Goal: Check status: Check status

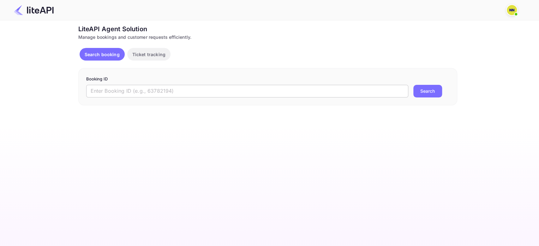
drag, startPoint x: 143, startPoint y: 93, endPoint x: 145, endPoint y: 91, distance: 3.4
click at [143, 96] on input "text" at bounding box center [247, 91] width 322 height 13
paste input "9042286"
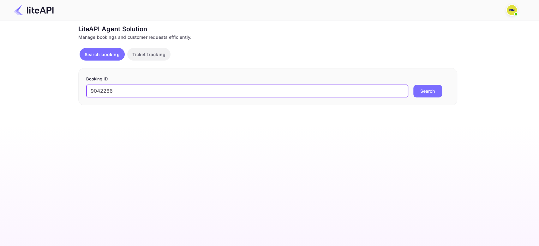
type input "9042286"
click at [413, 85] on button "Search" at bounding box center [427, 91] width 29 height 13
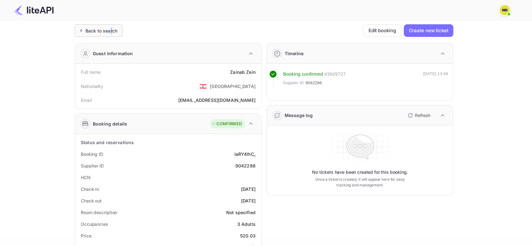
click at [111, 34] on div "Back to search" at bounding box center [99, 30] width 48 height 13
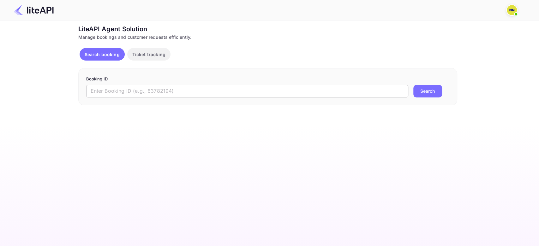
click at [105, 87] on input "text" at bounding box center [247, 91] width 322 height 13
paste input "6151142"
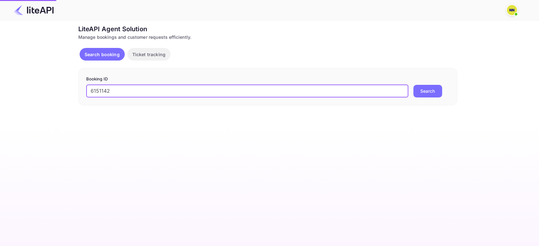
click at [413, 85] on button "Search" at bounding box center [427, 91] width 29 height 13
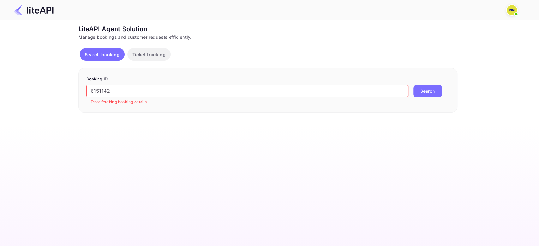
click at [104, 90] on input "6151142" at bounding box center [247, 91] width 322 height 13
click at [413, 85] on button "Search" at bounding box center [427, 91] width 29 height 13
paste input "TBOH3101251400335264"
drag, startPoint x: 113, startPoint y: 92, endPoint x: 40, endPoint y: 97, distance: 72.8
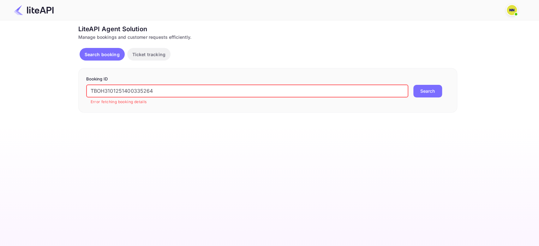
click at [40, 97] on div "Ticket Affiliate URL [URL][DOMAIN_NAME] Business partner name Nuitee Travel Cus…" at bounding box center [268, 68] width 520 height 88
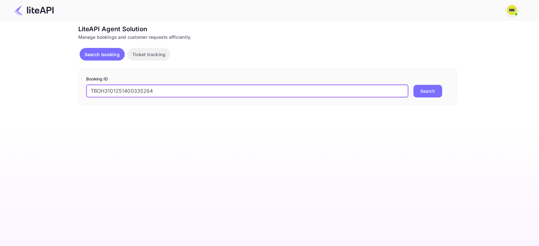
type input "TBOH3101251400335264"
click at [413, 85] on button "Search" at bounding box center [427, 91] width 29 height 13
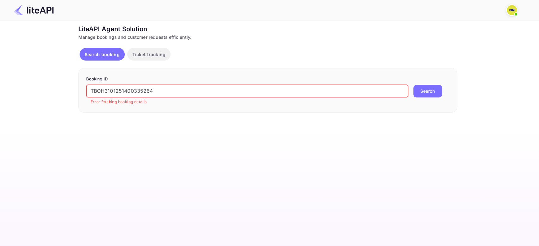
click at [149, 54] on p "Ticket tracking" at bounding box center [148, 54] width 33 height 7
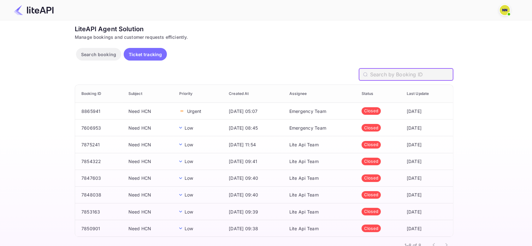
click at [402, 74] on input "text" at bounding box center [411, 74] width 83 height 13
paste input "TBOH3101251400335264"
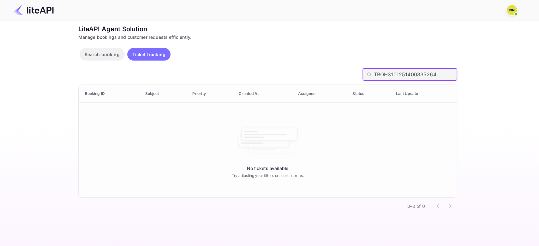
drag, startPoint x: 440, startPoint y: 75, endPoint x: 369, endPoint y: 73, distance: 71.0
click at [369, 73] on div "TBOH3101251400335264 ​" at bounding box center [409, 74] width 95 height 13
paste input "6151142"
type input "6151142"
click at [114, 53] on p "Search booking" at bounding box center [102, 54] width 35 height 7
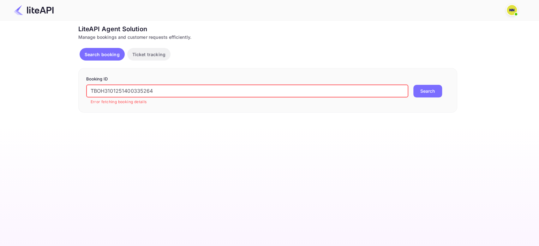
drag, startPoint x: 157, startPoint y: 91, endPoint x: 41, endPoint y: 91, distance: 116.2
click at [41, 91] on div "Ticket Affiliate URL [URL][DOMAIN_NAME] Business partner name Nuitee Travel Cus…" at bounding box center [268, 68] width 520 height 88
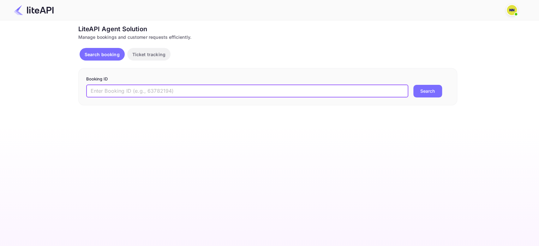
paste input "6151142"
paste input "8691479"
drag, startPoint x: 110, startPoint y: 91, endPoint x: 21, endPoint y: 96, distance: 88.9
click at [21, 96] on div "Ticket Affiliate URL [URL][DOMAIN_NAME] Business partner name Nuitee Travel Cus…" at bounding box center [268, 64] width 520 height 81
type input "8691479"
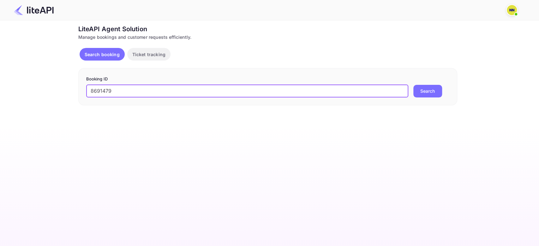
click at [413, 85] on button "Search" at bounding box center [427, 91] width 29 height 13
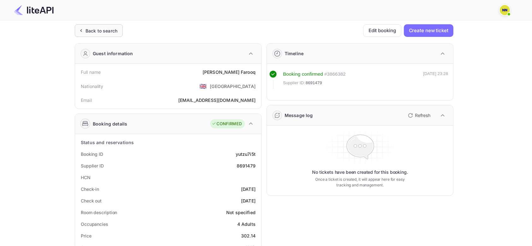
click at [99, 34] on div "Back to search" at bounding box center [99, 30] width 48 height 13
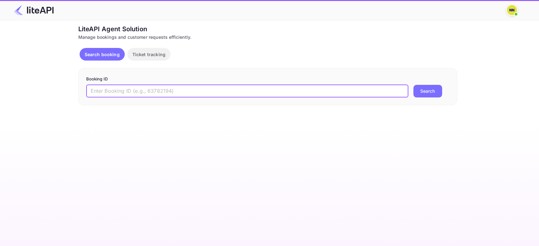
click at [101, 93] on input "text" at bounding box center [247, 91] width 322 height 13
paste input "9024874"
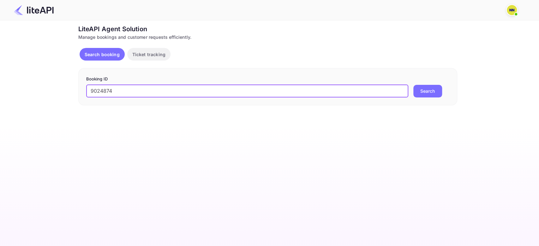
type input "9024874"
click at [413, 85] on button "Search" at bounding box center [427, 91] width 29 height 13
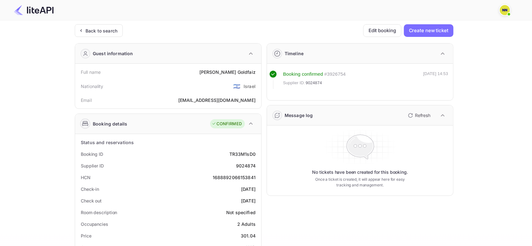
click at [231, 177] on div "1688892066153841" at bounding box center [234, 177] width 43 height 7
copy div "1688892066153841"
click at [231, 177] on div "1688892066153841" at bounding box center [234, 177] width 43 height 7
click at [108, 32] on div "Back to search" at bounding box center [102, 30] width 32 height 7
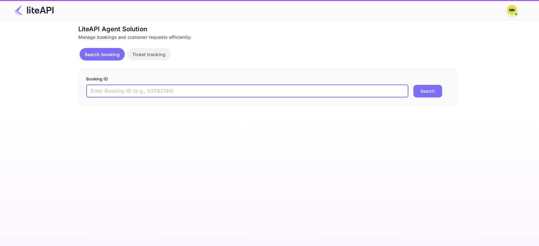
click at [106, 94] on input "text" at bounding box center [247, 91] width 322 height 13
paste input "7614173"
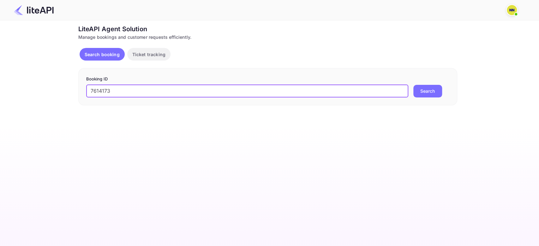
type input "7614173"
click at [413, 85] on button "Search" at bounding box center [427, 91] width 29 height 13
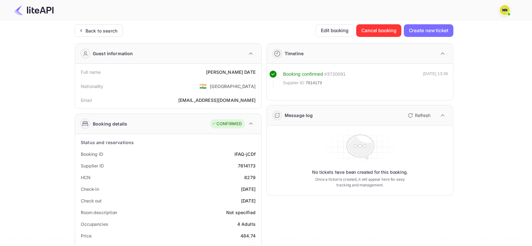
click at [253, 175] on div "8279" at bounding box center [249, 177] width 11 height 7
copy div "8279"
